Goal: Transaction & Acquisition: Obtain resource

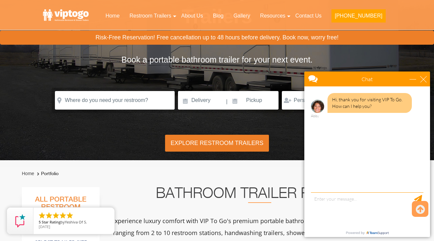
scroll to position [80, 0]
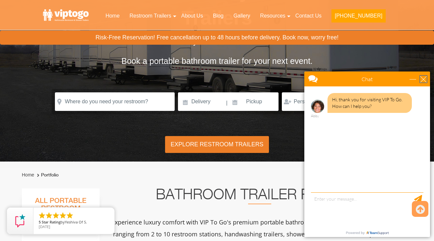
click at [422, 77] on div "close" at bounding box center [423, 79] width 7 height 7
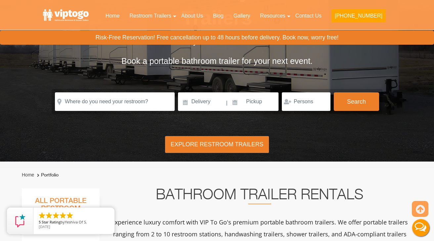
scroll to position [0, 0]
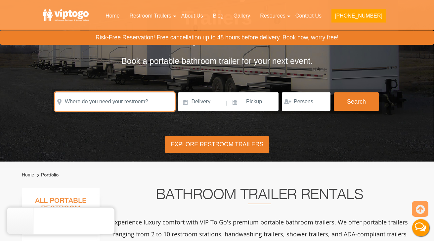
click at [116, 103] on input "text" at bounding box center [115, 101] width 120 height 19
paste input "10302"
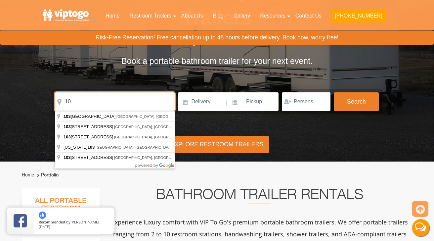
type input "1"
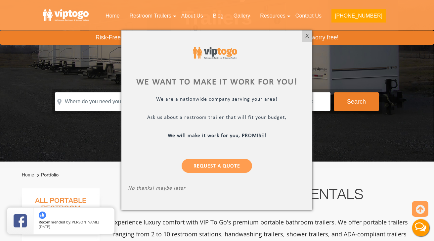
click at [86, 109] on div at bounding box center [217, 120] width 434 height 241
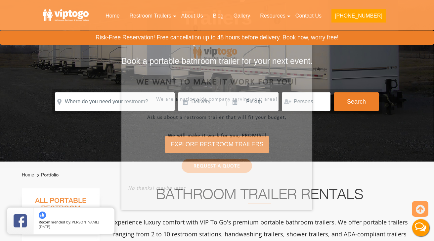
click at [80, 102] on div at bounding box center [217, 120] width 434 height 241
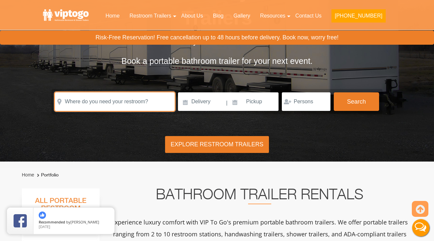
click at [80, 102] on input "text" at bounding box center [115, 101] width 120 height 19
paste input "2015 Richmond Terrace Staten Island, NY 10302"
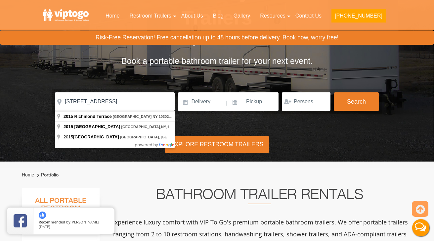
type input "2015 Richmond Terrace, Staten Island, NY 10302, USA"
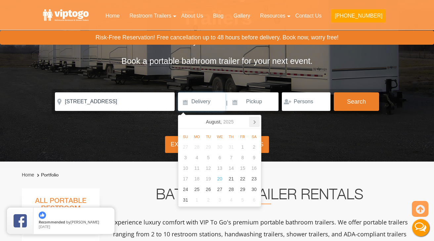
click at [254, 121] on icon at bounding box center [254, 122] width 11 height 11
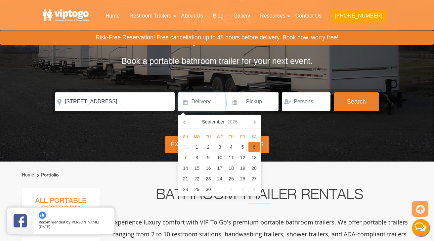
click at [253, 146] on div "6" at bounding box center [255, 147] width 12 height 11
type input "[DATE]"
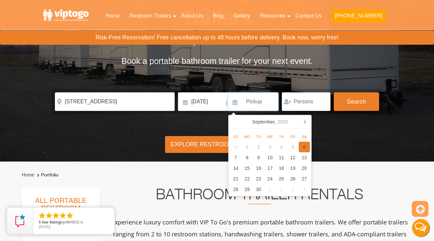
click at [305, 145] on div "6" at bounding box center [305, 147] width 12 height 11
type input "[DATE]"
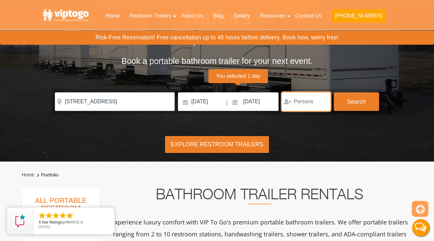
click at [303, 104] on input "number" at bounding box center [306, 101] width 49 height 19
type input "50"
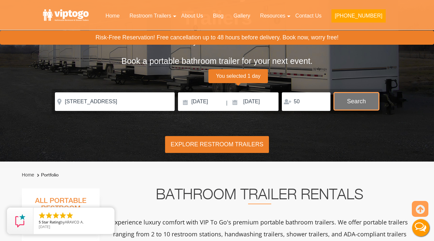
click at [360, 103] on button "Search" at bounding box center [356, 101] width 45 height 18
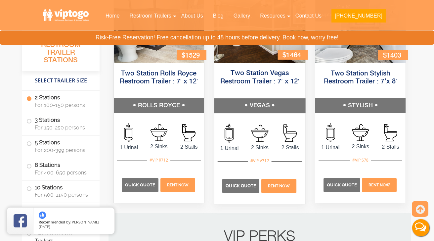
scroll to position [370, 0]
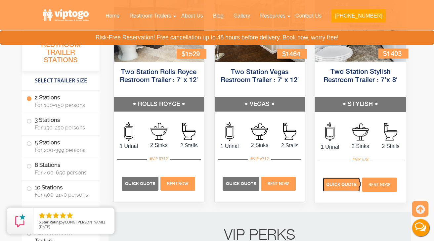
click at [334, 186] on span "Quick Quote" at bounding box center [342, 184] width 30 height 5
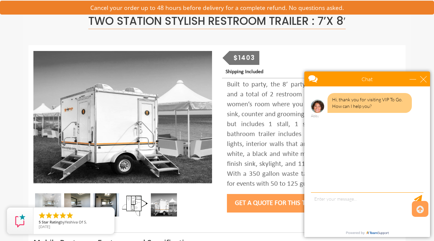
scroll to position [48, 0]
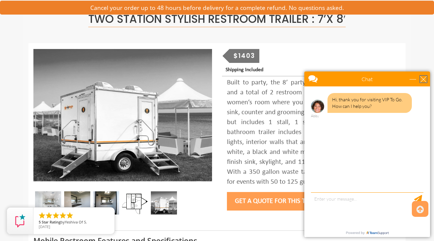
click at [425, 78] on div "close" at bounding box center [423, 79] width 7 height 7
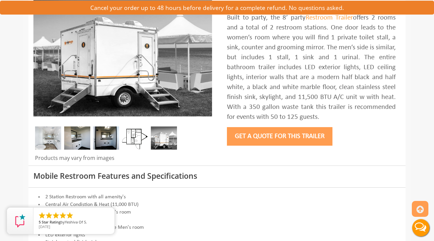
scroll to position [115, 0]
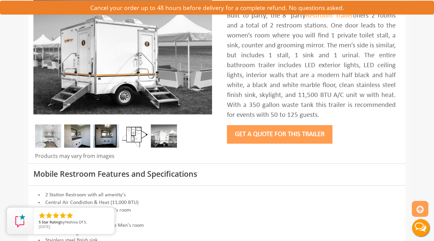
click at [274, 133] on button "Get a Quote for this Trailer" at bounding box center [280, 134] width 106 height 19
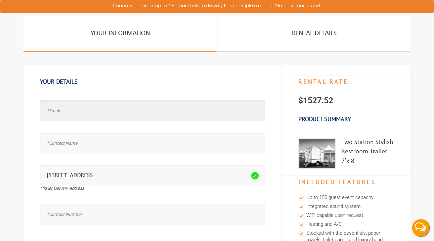
click at [79, 115] on input "text" at bounding box center [152, 110] width 225 height 21
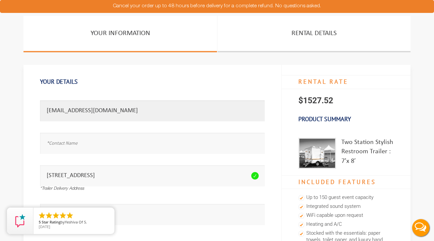
type input "katherineb@morantug.com"
click at [83, 141] on input "text" at bounding box center [152, 143] width 225 height 21
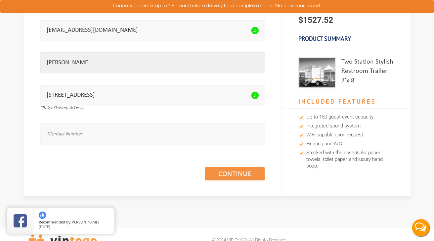
scroll to position [87, 0]
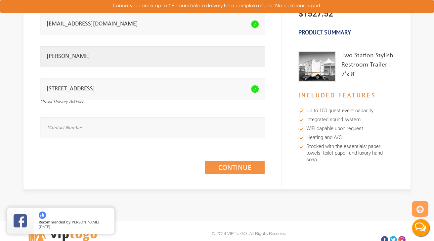
type input "Katherine"
click at [68, 125] on input "text" at bounding box center [152, 127] width 225 height 21
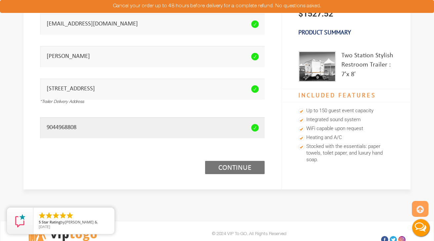
type input "9044968808"
click at [236, 166] on link "Continue (1/3)" at bounding box center [235, 167] width 60 height 13
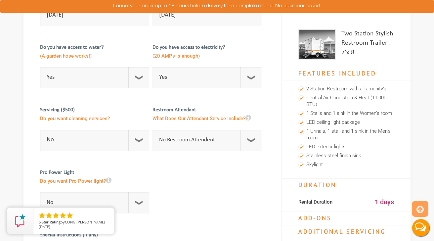
scroll to position [109, 0]
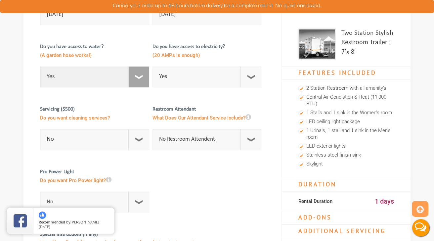
click at [144, 78] on select "Select Option Yes No" at bounding box center [94, 77] width 109 height 21
select select "No"
click at [40, 67] on select "Select Option Yes No" at bounding box center [94, 77] width 109 height 21
checkbox input "true"
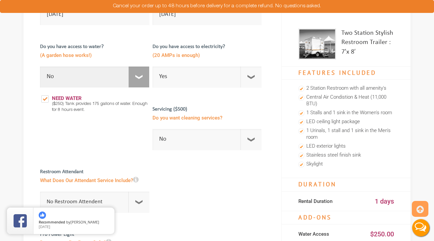
click at [140, 75] on select "Select Option Yes No" at bounding box center [94, 77] width 109 height 21
select select "Yes"
click at [40, 67] on select "Select Option Yes No" at bounding box center [94, 77] width 109 height 21
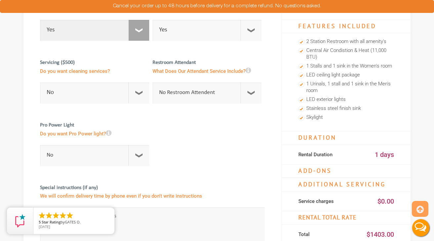
scroll to position [157, 0]
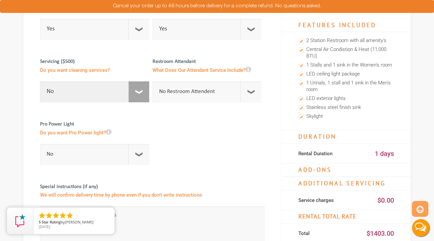
click at [138, 92] on select "No 1 Per Week 2 Per Week 3 Per Week 4 Per Week 5 Per Week 5+" at bounding box center [94, 91] width 109 height 21
click at [40, 81] on select "No 1 Per Week 2 Per Week 3 Per Week 4 Per Week 5 Per Week 5+" at bounding box center [94, 91] width 109 height 21
click at [254, 96] on select "No Restroom Attendent Attendant For One/Multiple Events" at bounding box center [207, 91] width 109 height 21
click at [153, 81] on select "No Restroom Attendent Attendant For One/Multiple Events" at bounding box center [207, 91] width 109 height 21
click at [178, 137] on div at bounding box center [152, 222] width 225 height 232
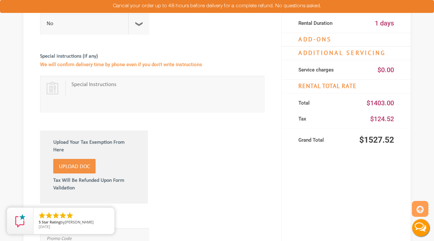
scroll to position [288, 0]
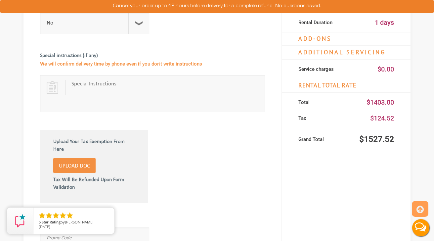
click at [103, 96] on textarea at bounding box center [165, 93] width 188 height 26
type textarea "T"
click at [118, 82] on textarea "We will need the trailor for an event" at bounding box center [165, 93] width 188 height 26
click at [113, 85] on textarea "We will need the trailer for an event" at bounding box center [165, 93] width 188 height 26
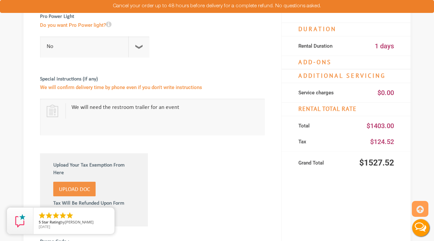
scroll to position [229, 0]
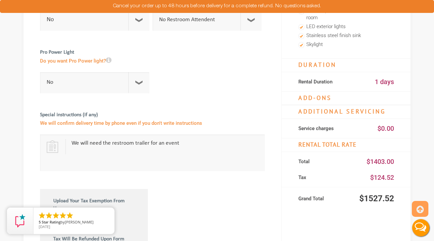
click at [188, 144] on textarea "We will need the restroom trailer for an event" at bounding box center [165, 152] width 188 height 26
click at [234, 145] on textarea "We will need the restroom trailer for an event for one day starting at 8-3:30pm" at bounding box center [165, 152] width 188 height 26
click at [175, 149] on textarea "We will need the restroom trailer for an event for one day starting at 8am-3:30…" at bounding box center [165, 152] width 188 height 26
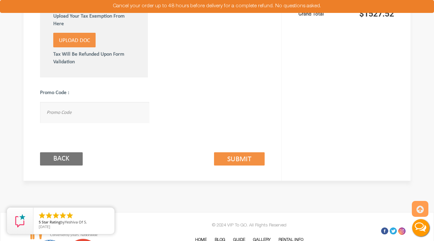
scroll to position [412, 0]
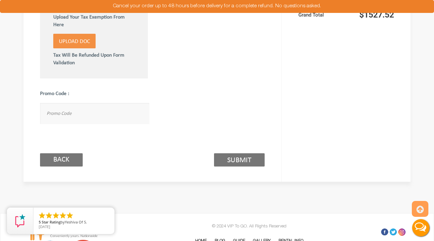
type textarea "We will need the restroom trailer for an event for one day starting at 8am-3:30…"
click at [241, 158] on link "Submit (2/3)" at bounding box center [239, 159] width 51 height 13
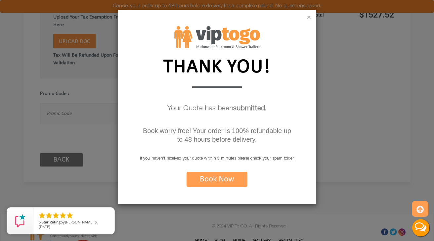
click at [309, 15] on button "×" at bounding box center [309, 18] width 4 height 7
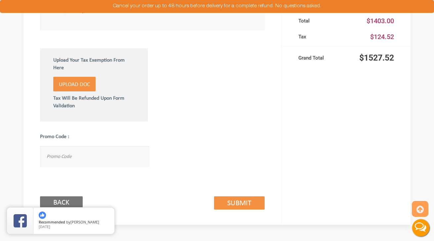
scroll to position [490, 0]
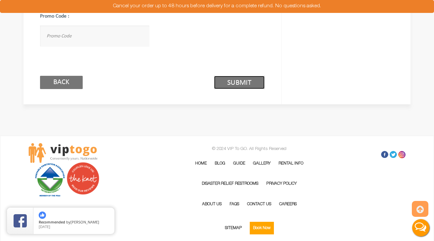
click at [243, 76] on link "Submit (2/3)" at bounding box center [239, 82] width 51 height 13
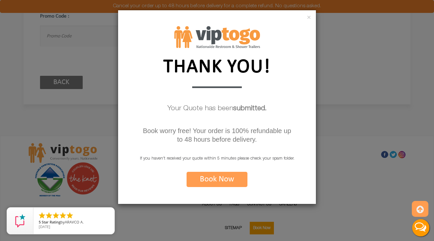
click at [311, 16] on div "×" at bounding box center [217, 18] width 198 height 16
click at [310, 16] on button "×" at bounding box center [309, 18] width 4 height 7
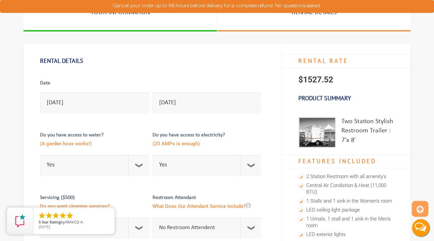
scroll to position [0, 0]
